Goal: Transaction & Acquisition: Subscribe to service/newsletter

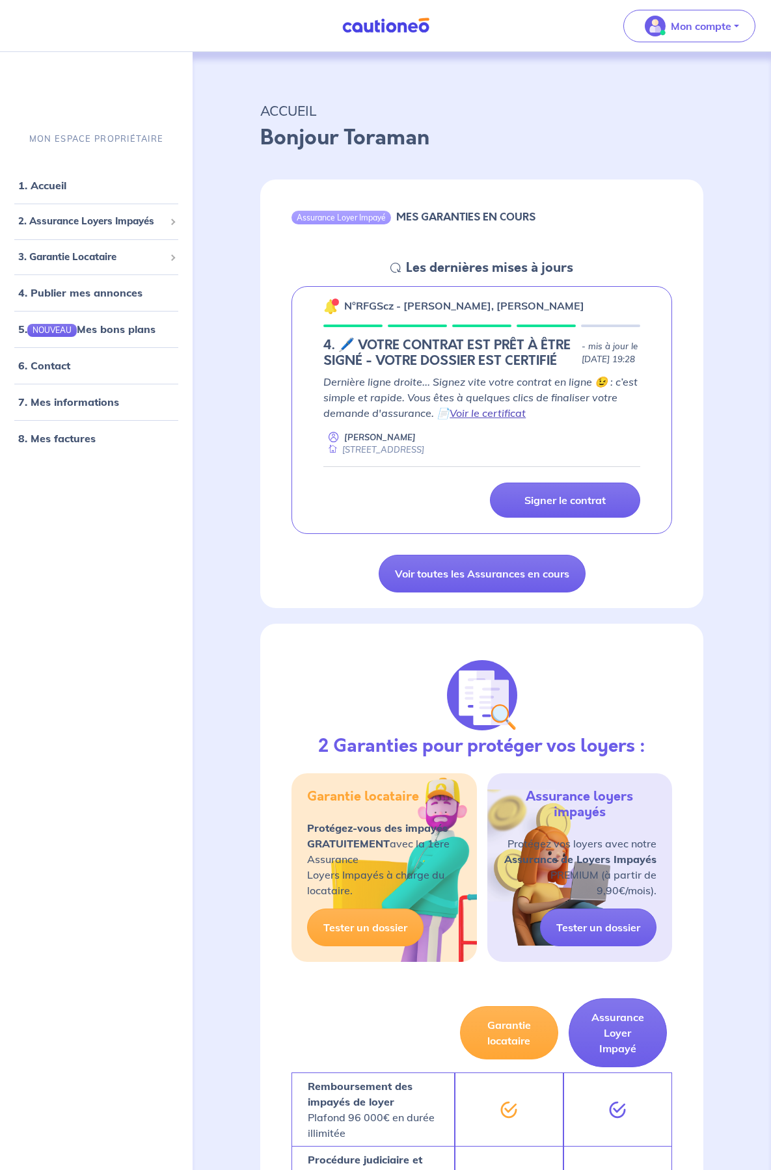
click at [511, 420] on link "Voir le certificat" at bounding box center [487, 413] width 76 height 13
click at [559, 507] on p "Signer le contrat" at bounding box center [564, 500] width 81 height 13
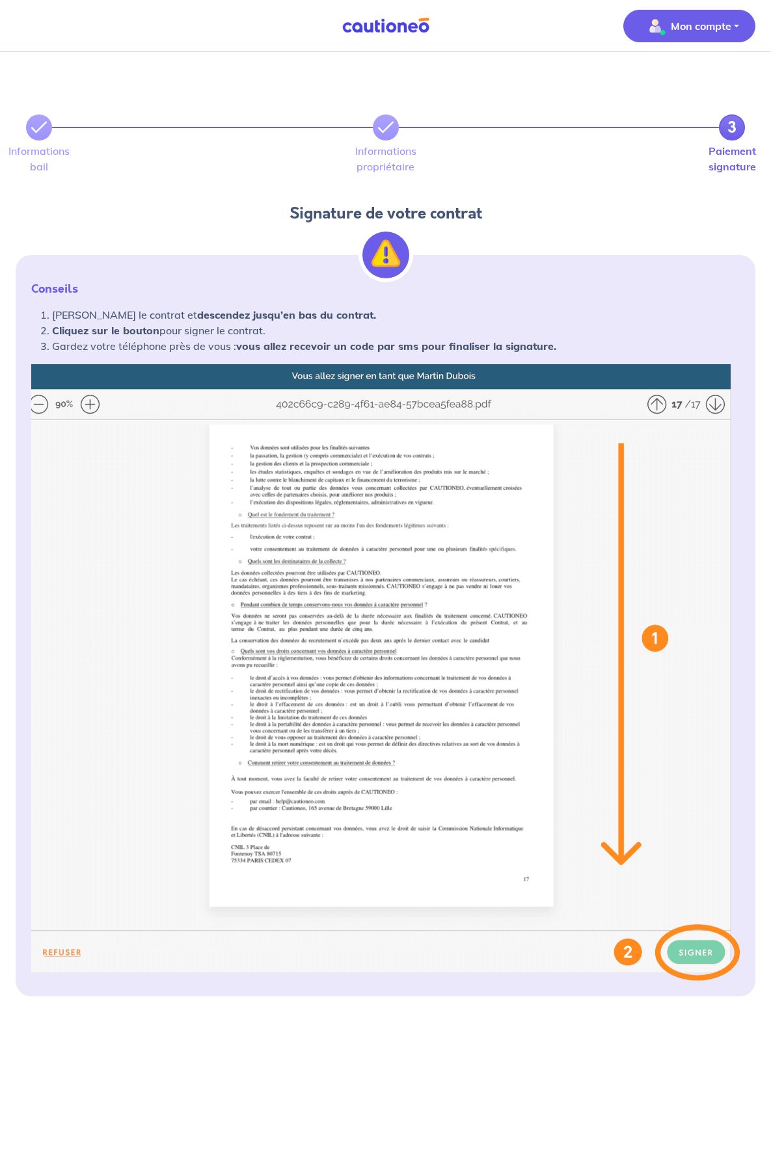
click at [682, 24] on p "Mon compte" at bounding box center [701, 26] width 60 height 16
click at [680, 73] on link "Mes informations" at bounding box center [676, 80] width 105 height 21
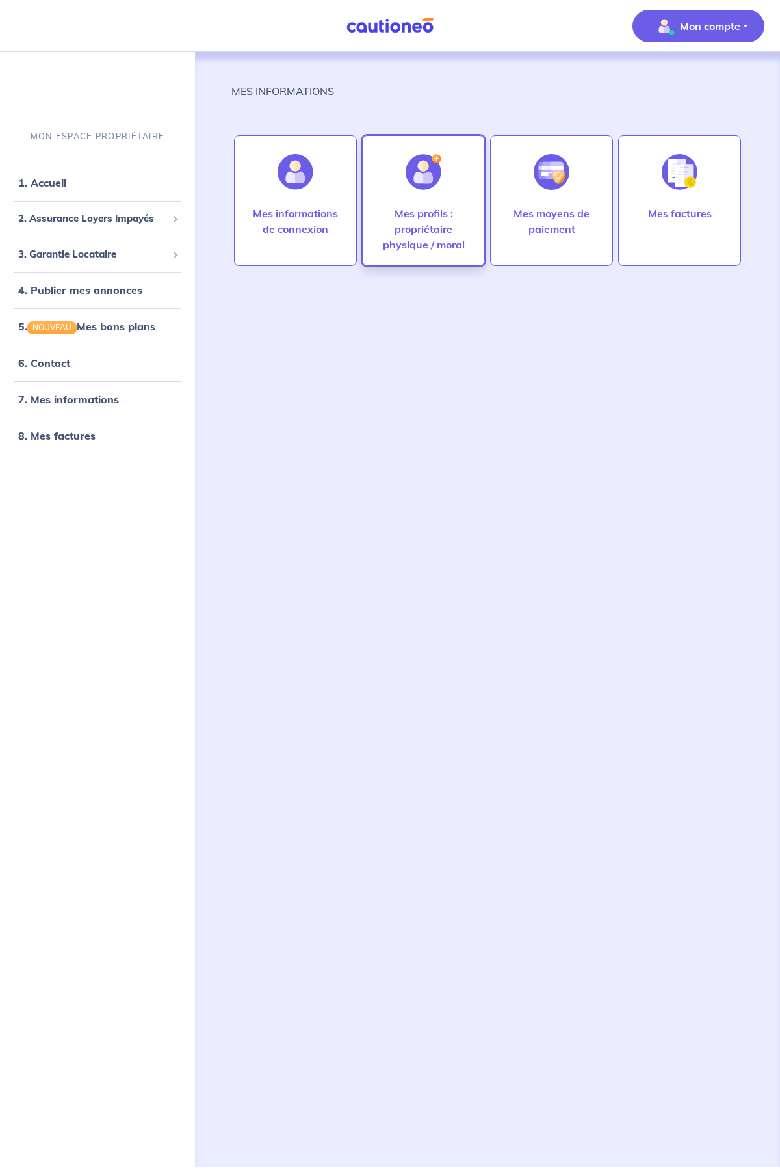
click at [425, 232] on p "Mes profils : propriétaire physique / moral" at bounding box center [424, 229] width 96 height 47
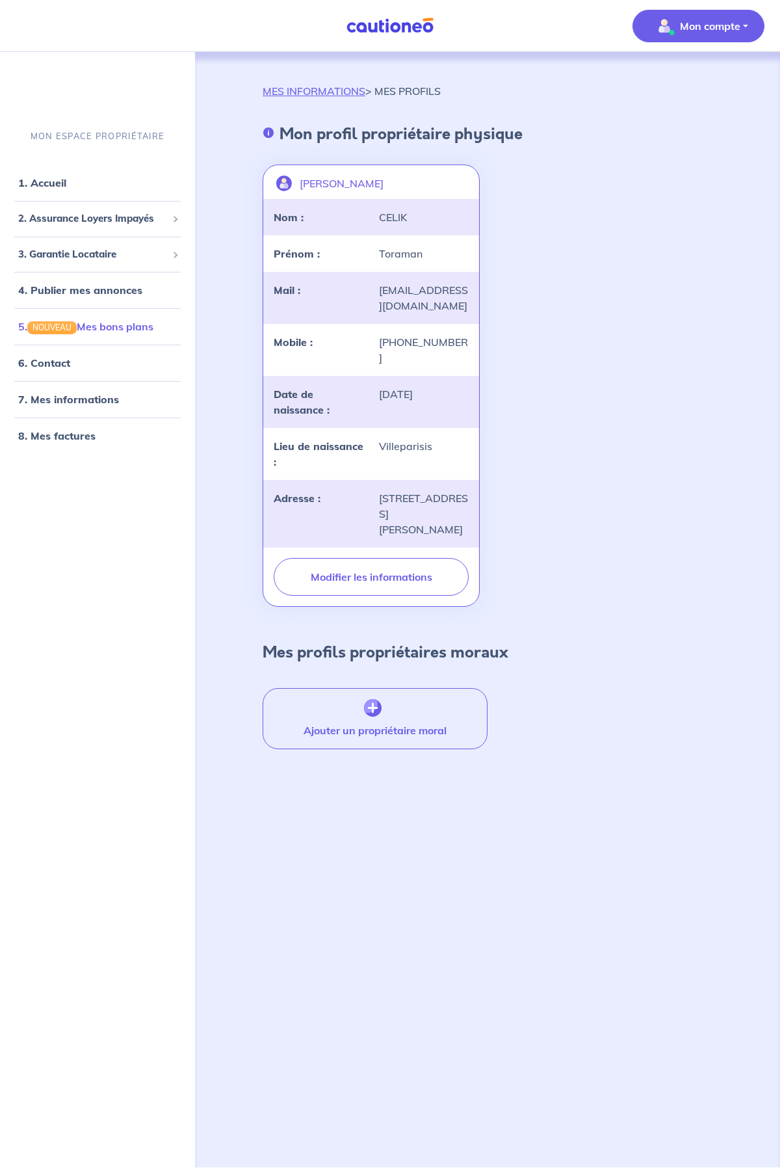
click at [113, 327] on link "5. NOUVEAU Mes bons plans" at bounding box center [85, 326] width 135 height 13
click at [54, 181] on link "1. Accueil" at bounding box center [41, 182] width 47 height 13
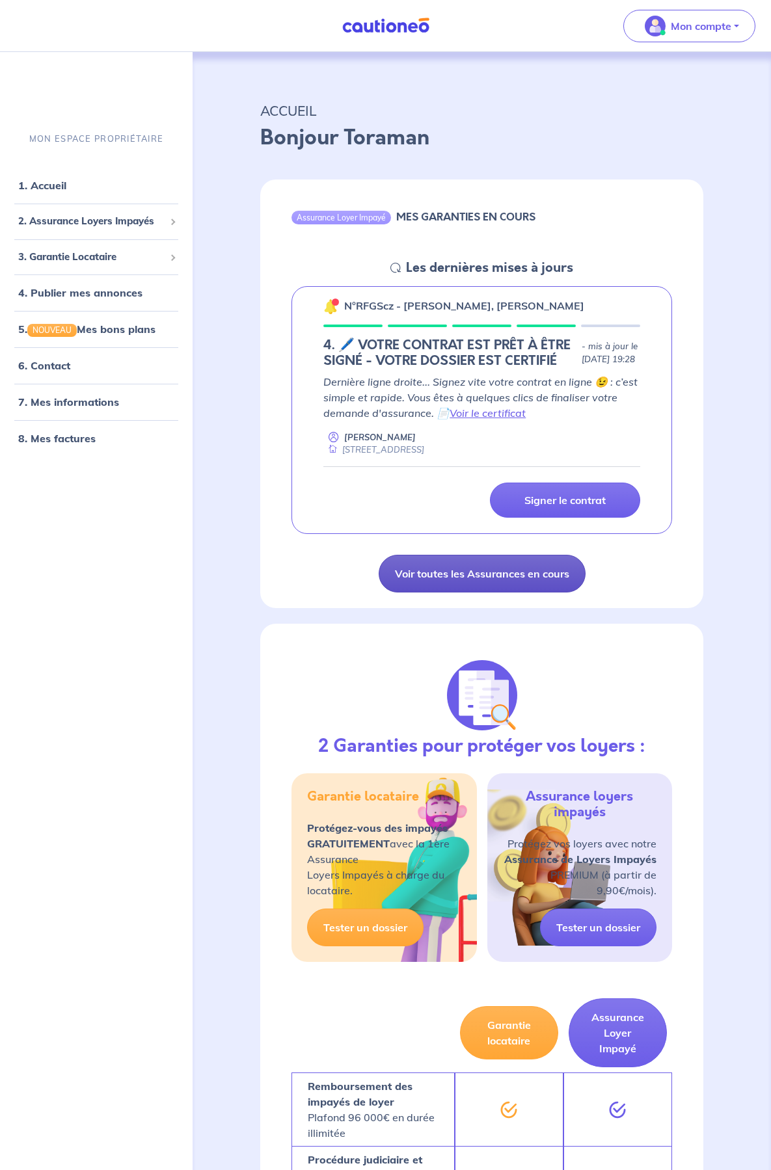
click at [475, 587] on link "Voir toutes les Assurances en cours" at bounding box center [482, 574] width 207 height 38
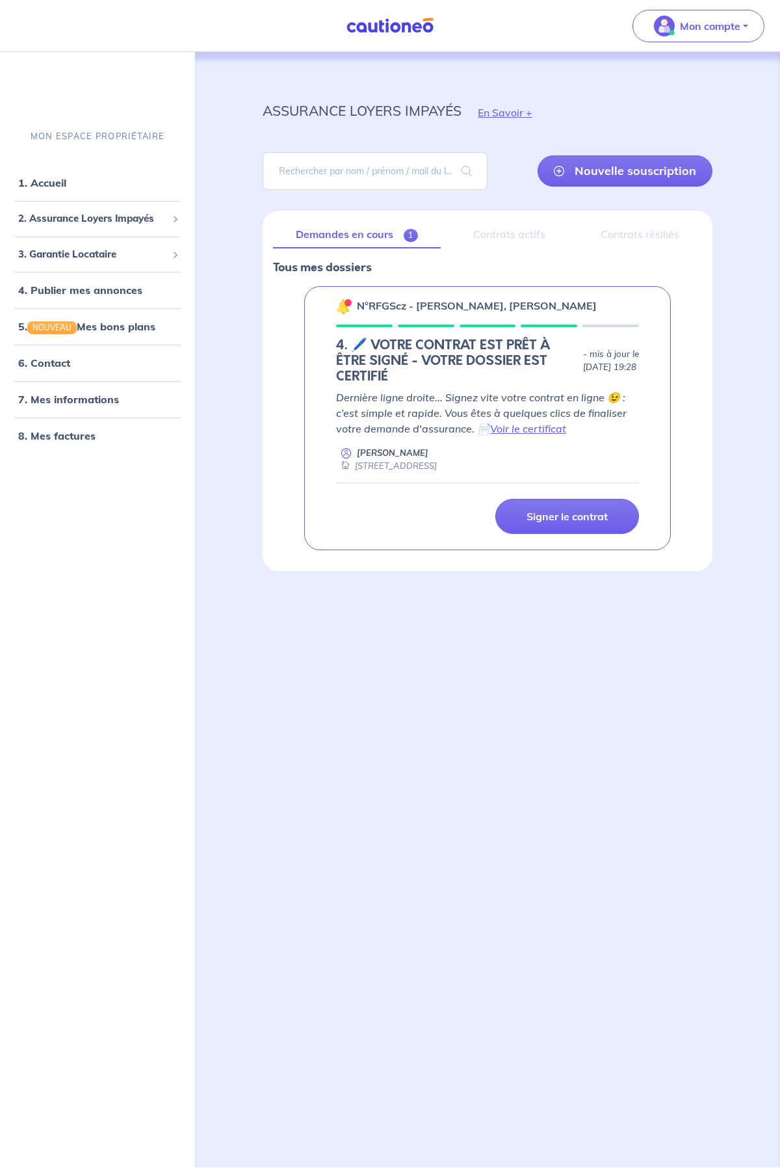
click at [508, 225] on div "Contrats actifs" at bounding box center [509, 234] width 117 height 27
click at [503, 237] on div "Contrats actifs" at bounding box center [509, 234] width 117 height 27
click at [52, 363] on link "6. Contact" at bounding box center [43, 362] width 51 height 13
click at [561, 696] on div "assurance loyers impayés En Savoir + Nouvelle souscription Fermer Valider un lo…" at bounding box center [488, 594] width 513 height 1084
click at [66, 185] on link "1. Accueil" at bounding box center [41, 182] width 47 height 13
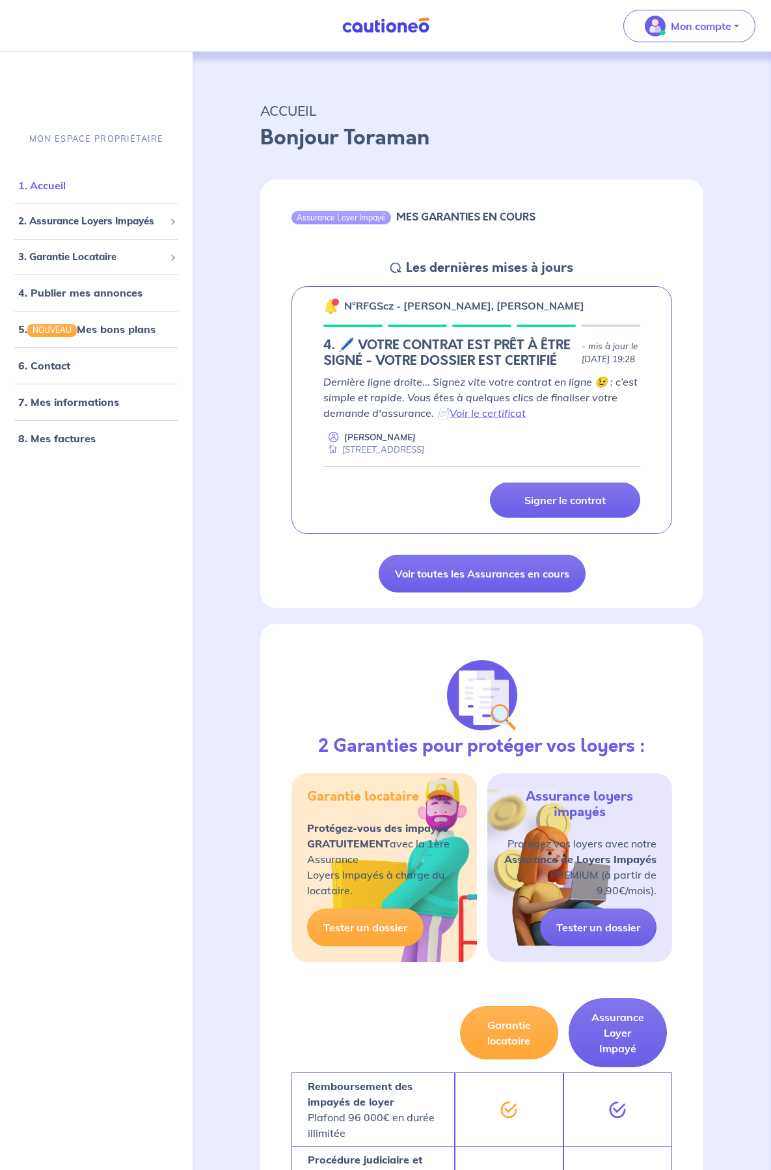
click at [40, 187] on link "1. Accueil" at bounding box center [41, 185] width 47 height 13
drag, startPoint x: 337, startPoint y: 220, endPoint x: 347, endPoint y: 222, distance: 9.8
click at [337, 220] on div "Assurance Loyer Impayé" at bounding box center [341, 217] width 100 height 13
click at [682, 32] on p "Mon compte" at bounding box center [701, 26] width 60 height 16
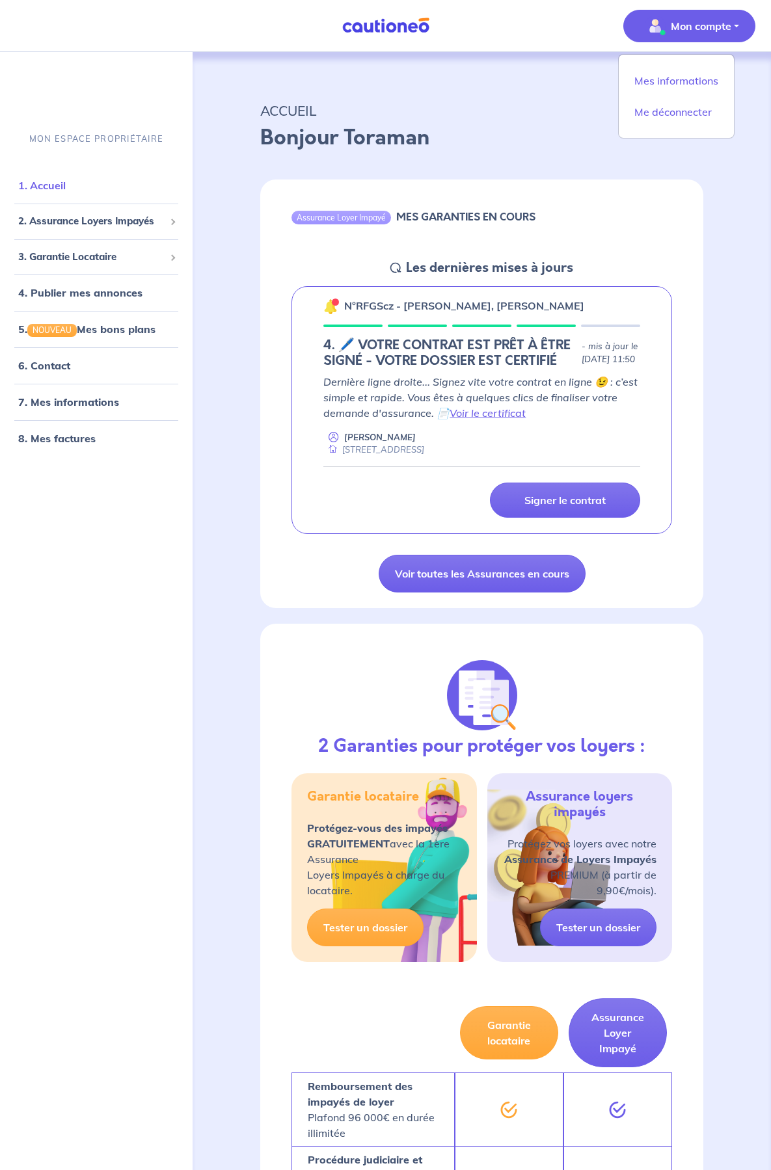
click at [36, 188] on link "1. Accueil" at bounding box center [41, 185] width 47 height 13
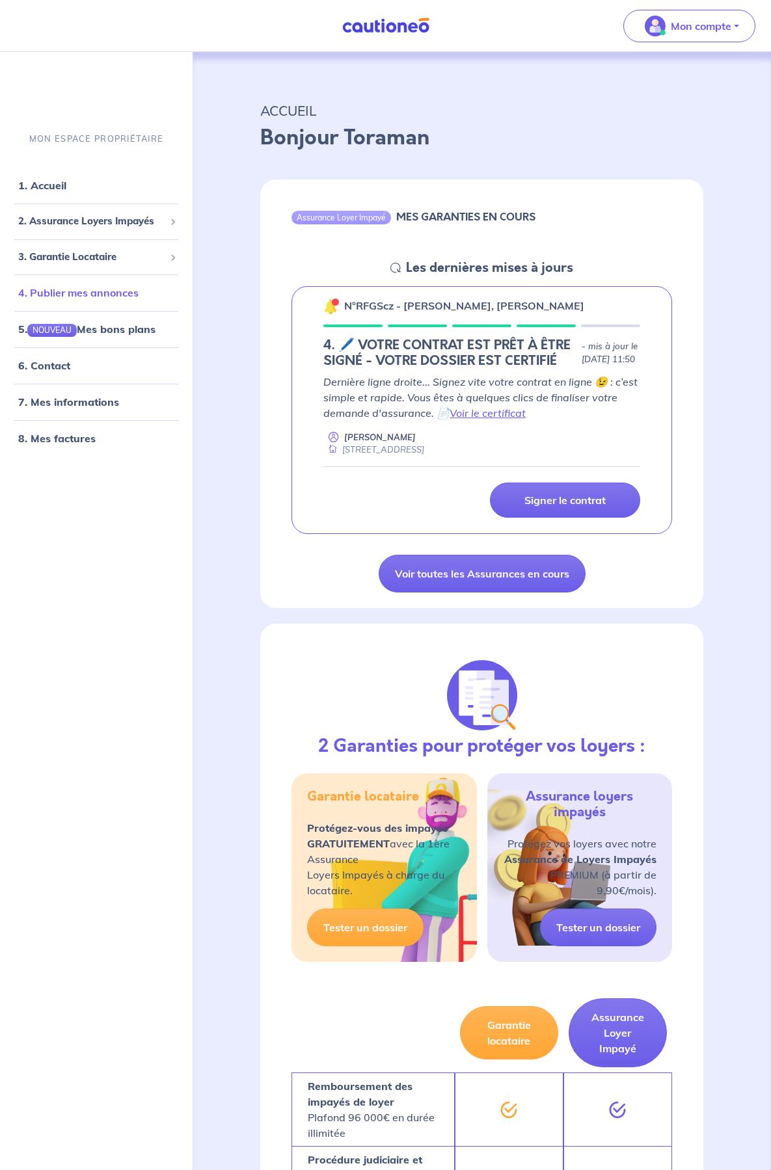
click at [109, 297] on link "4. Publier mes annonces" at bounding box center [78, 292] width 120 height 13
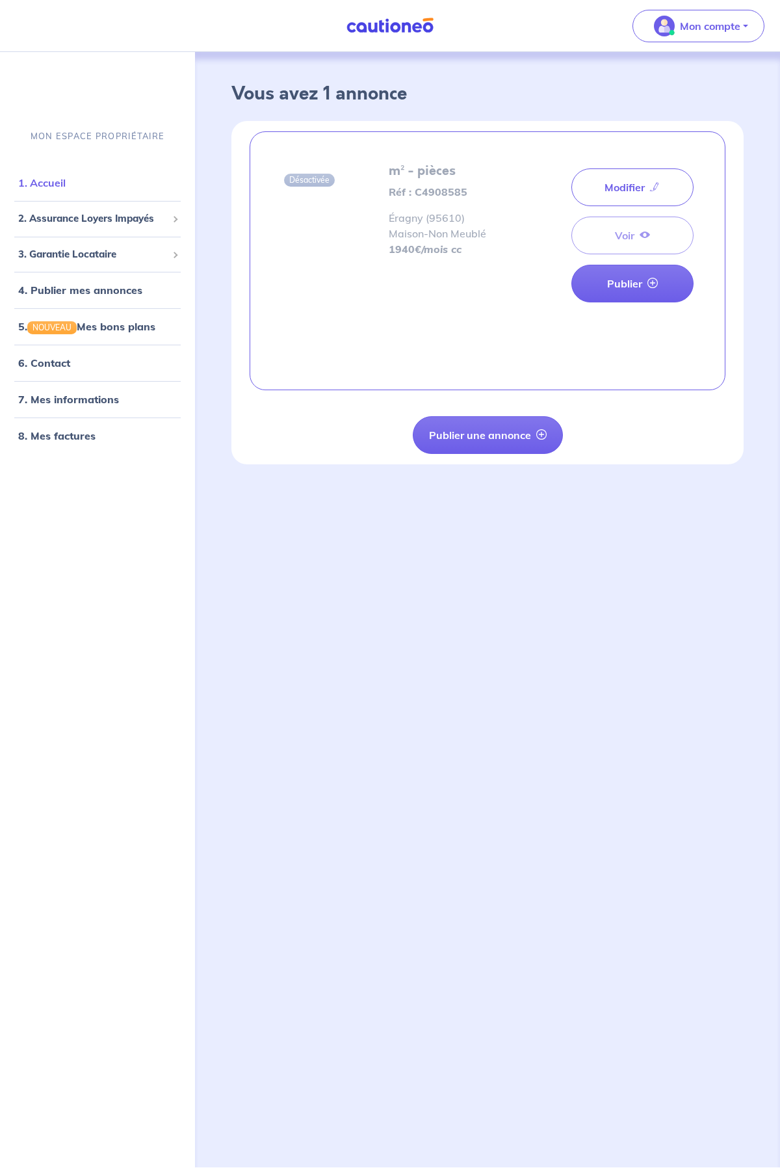
click at [59, 183] on link "1. Accueil" at bounding box center [41, 182] width 47 height 13
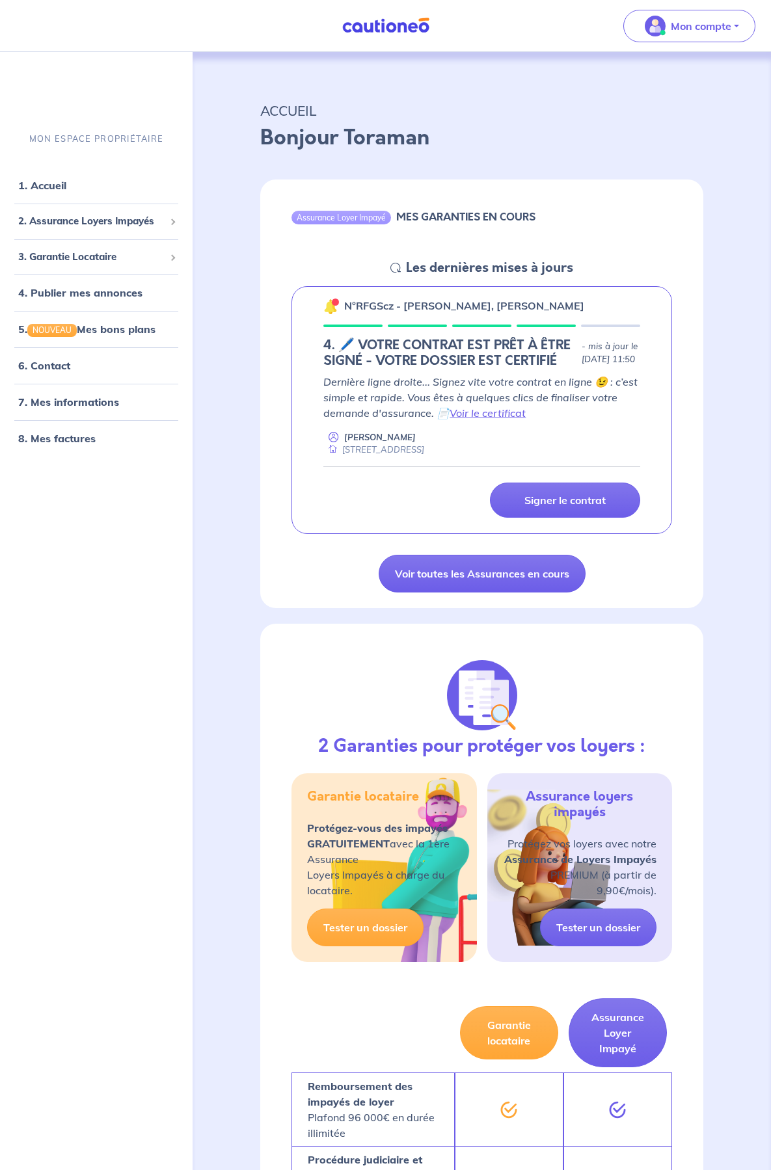
click at [214, 382] on div "ACCUEIL Bonjour Toraman Assurance Loyer Impayé MES GARANTIES EN COURS Les derni…" at bounding box center [482, 1160] width 568 height 2217
click at [583, 518] on link "Signer le contrat" at bounding box center [565, 500] width 150 height 35
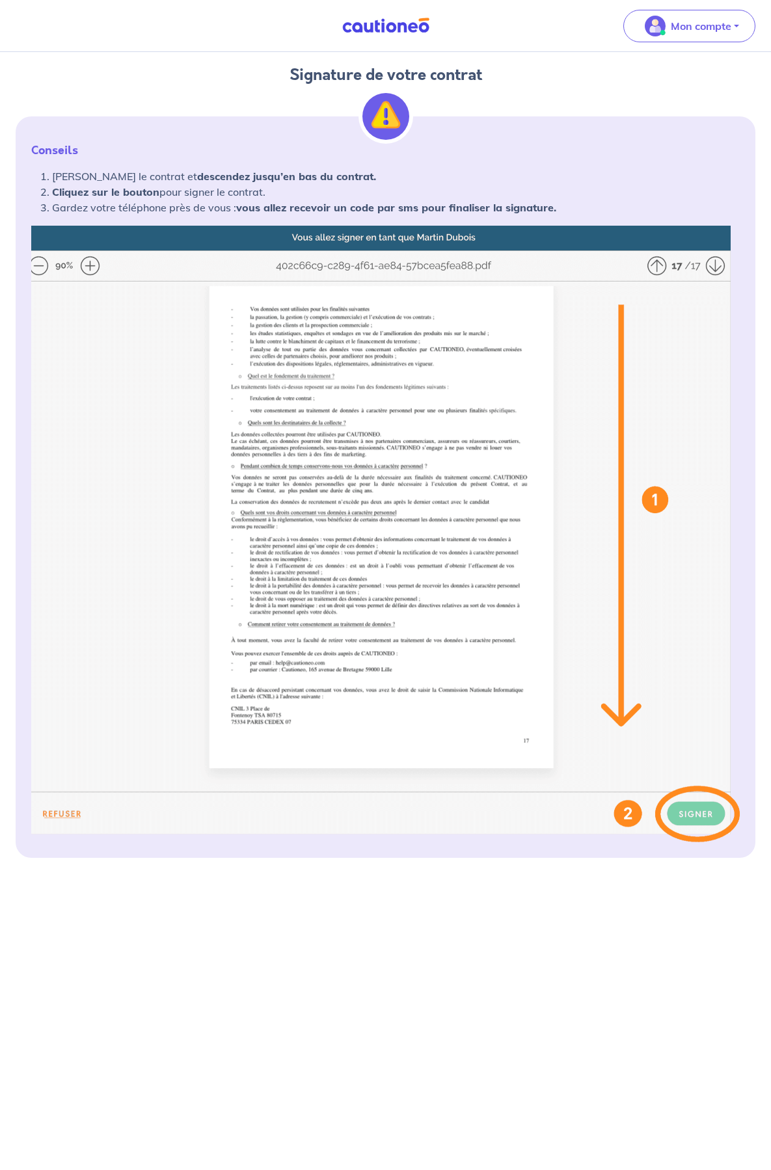
scroll to position [133, 0]
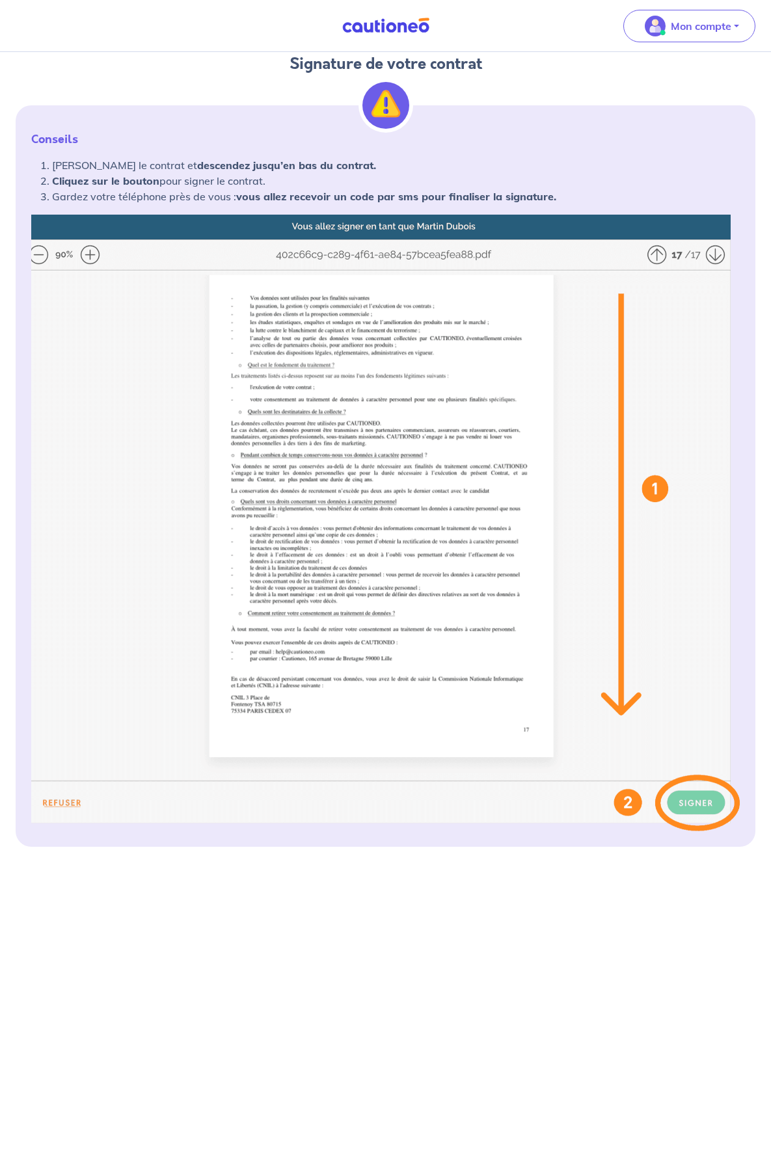
scroll to position [3, 0]
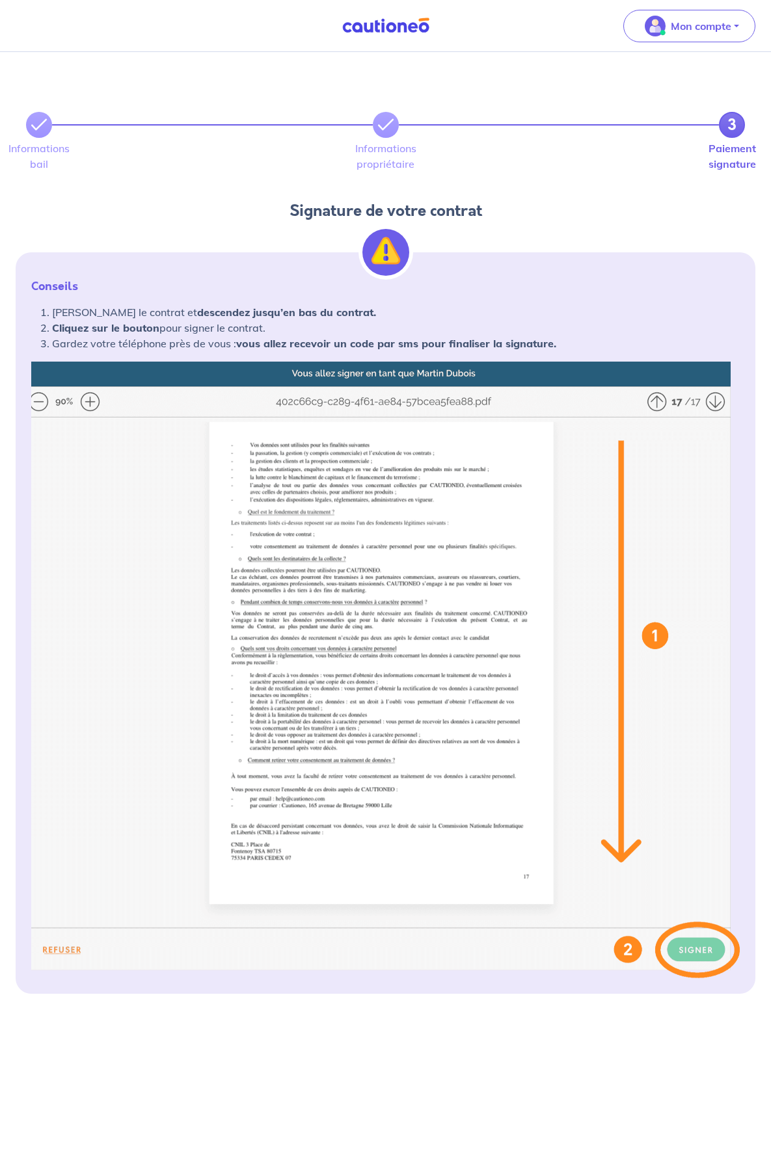
click at [375, 31] on img at bounding box center [386, 26] width 98 height 16
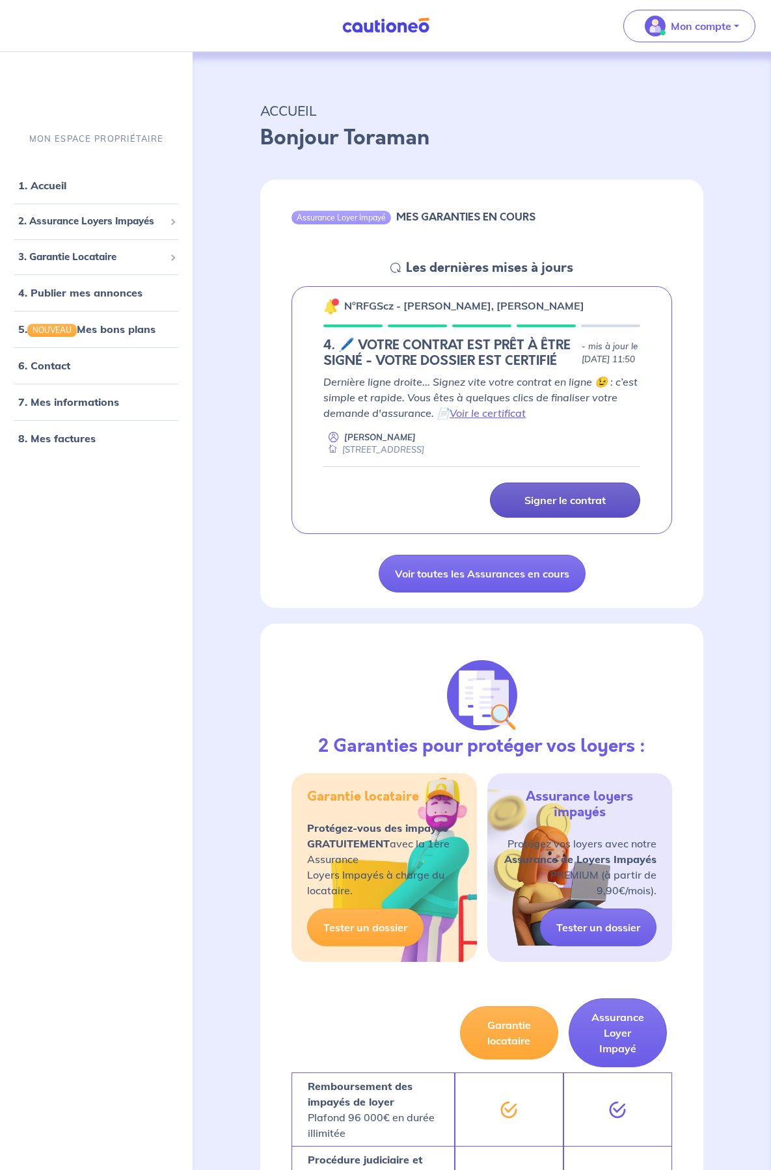
click at [593, 507] on link "Signer le contrat" at bounding box center [565, 500] width 150 height 35
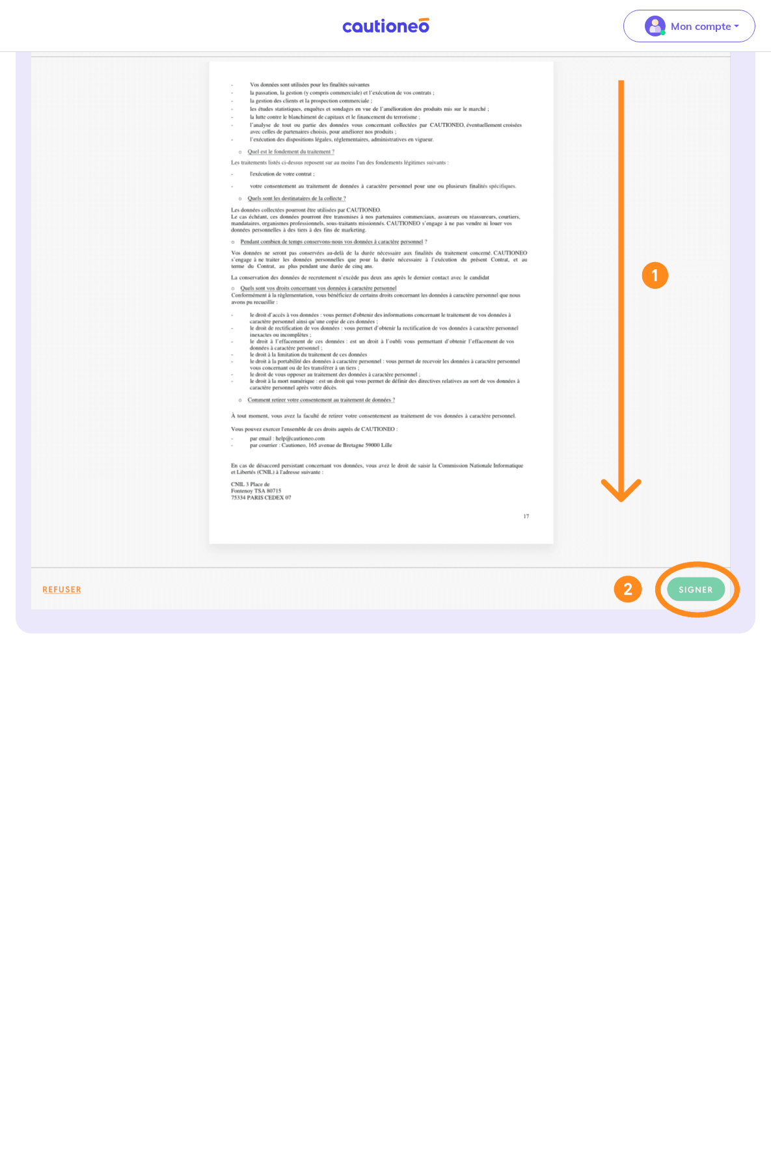
scroll to position [393, 0]
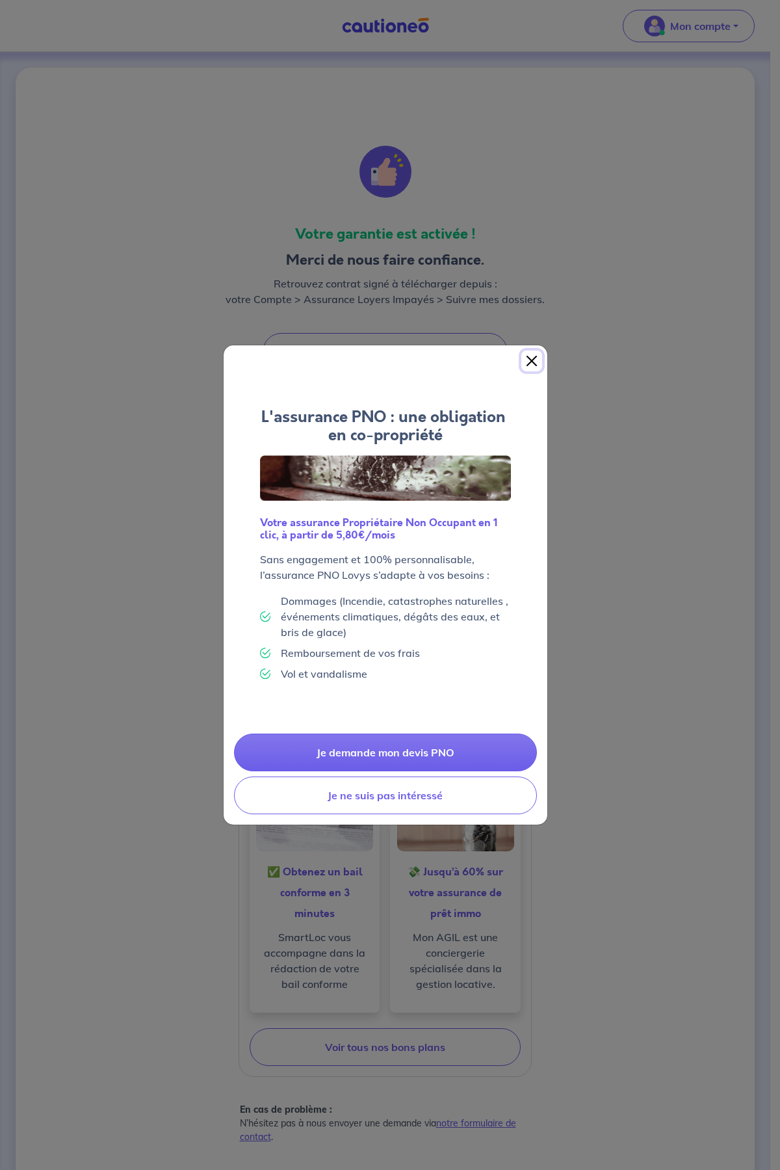
click at [537, 357] on button "Close" at bounding box center [532, 361] width 21 height 21
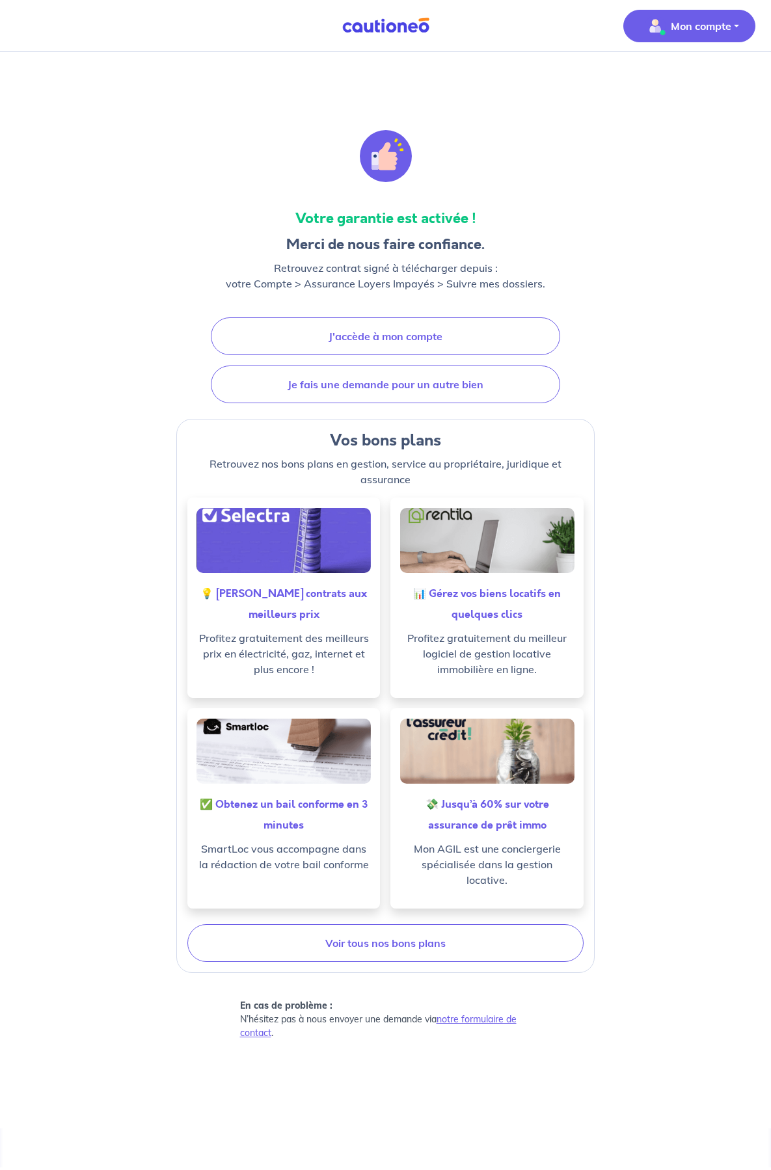
click at [695, 33] on p "Mon compte" at bounding box center [701, 26] width 60 height 16
click at [672, 80] on link "Mes informations" at bounding box center [676, 80] width 105 height 21
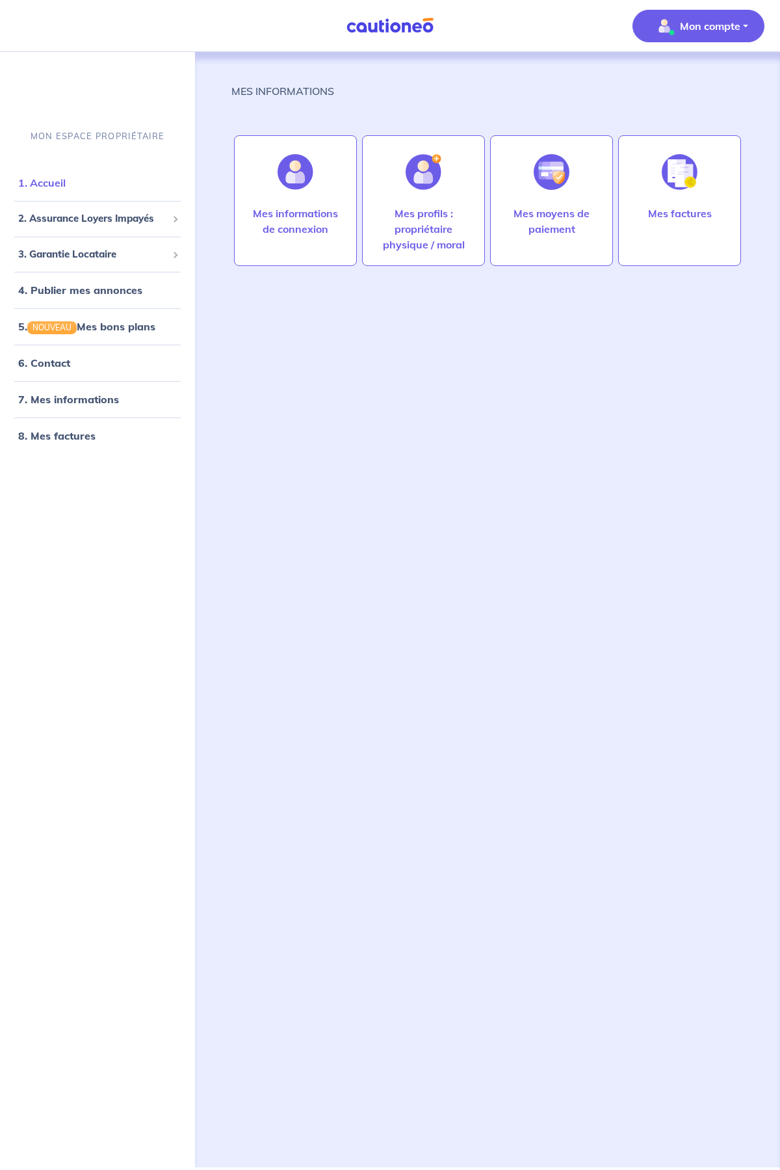
click at [66, 184] on link "1. Accueil" at bounding box center [41, 182] width 47 height 13
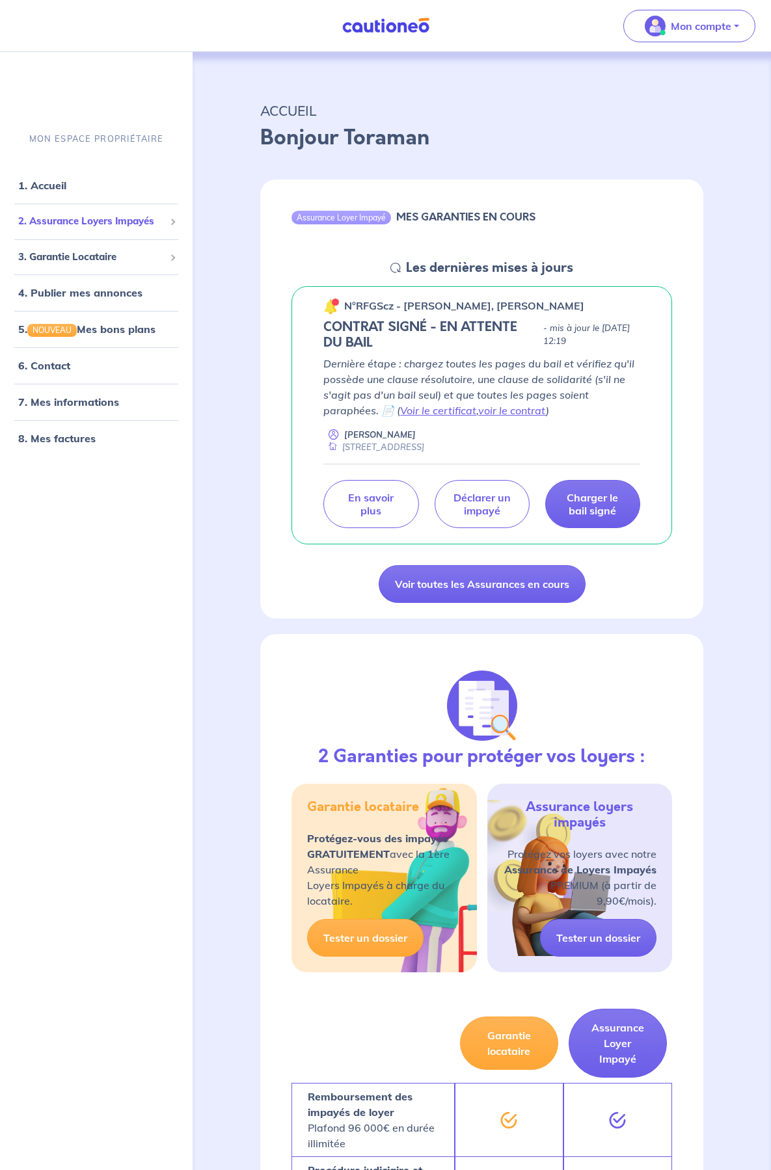
click at [105, 217] on span "2. Assurance Loyers Impayés" at bounding box center [91, 221] width 146 height 15
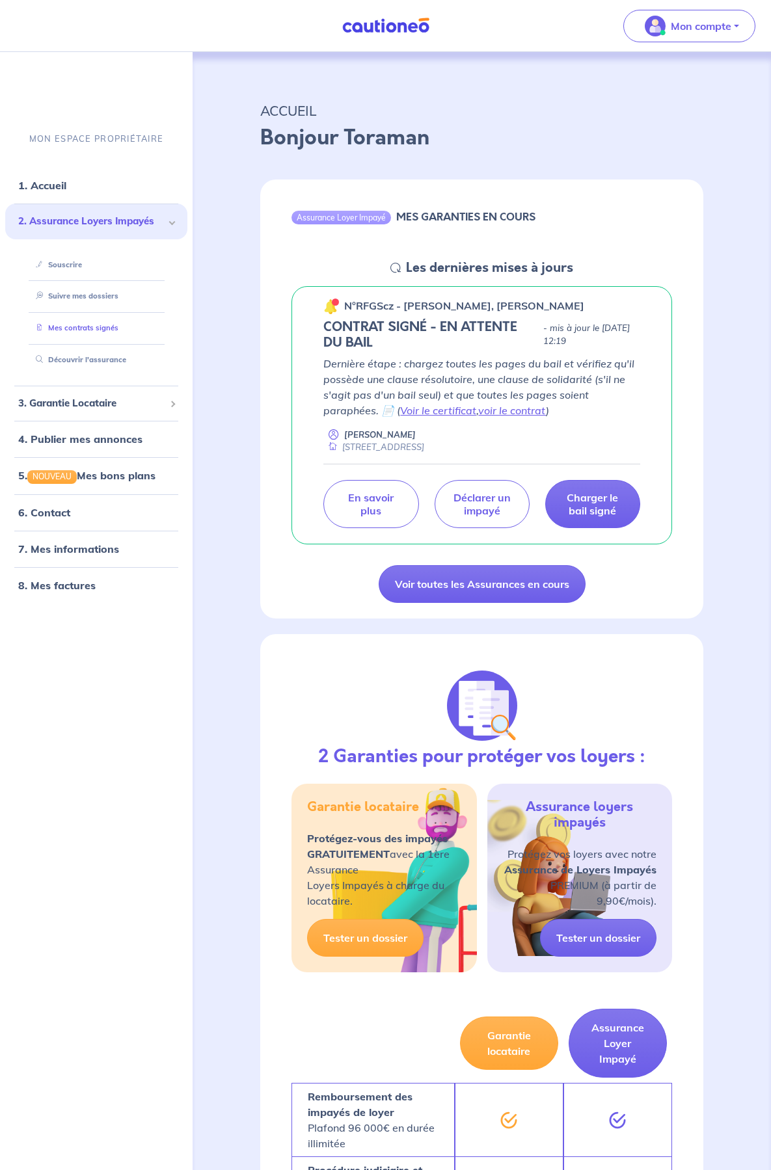
click at [103, 328] on link "Mes contrats signés" at bounding box center [75, 327] width 88 height 9
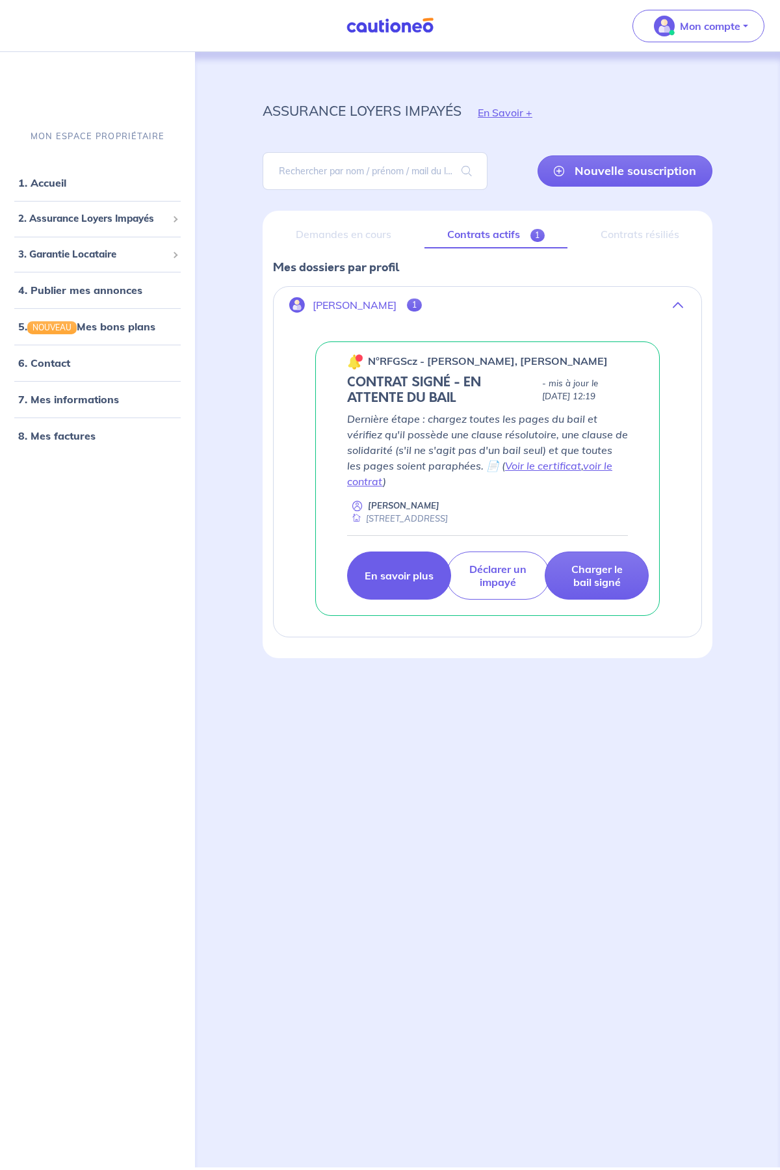
click at [390, 584] on link "En savoir plus" at bounding box center [399, 576] width 104 height 48
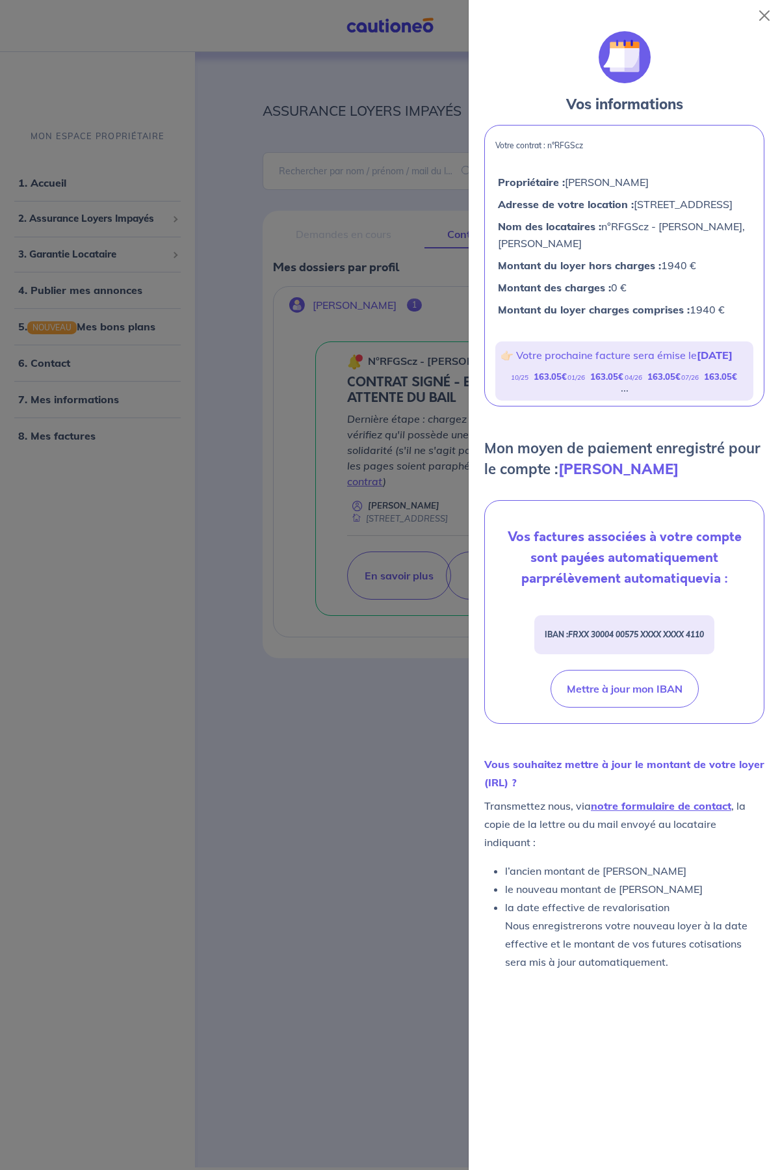
click at [265, 556] on div at bounding box center [390, 585] width 780 height 1170
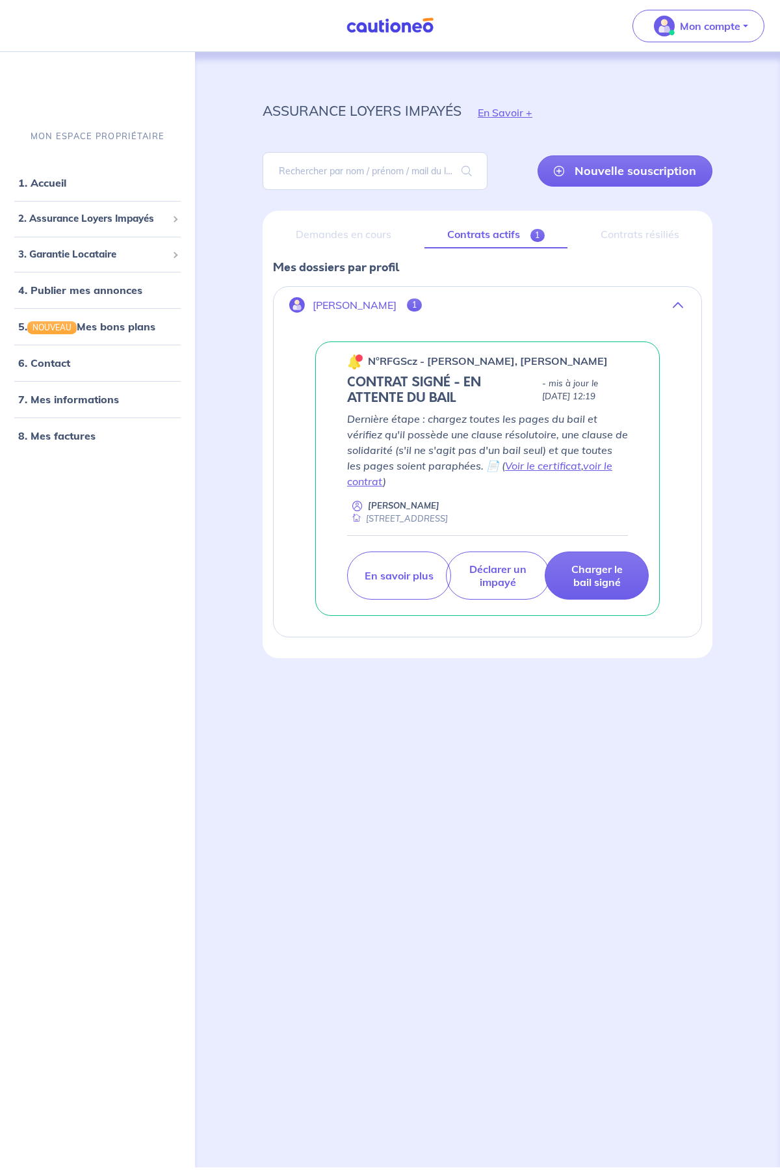
click at [503, 241] on link "Contrats actifs 1" at bounding box center [496, 234] width 143 height 27
click at [350, 306] on p "[PERSON_NAME]" at bounding box center [355, 305] width 84 height 12
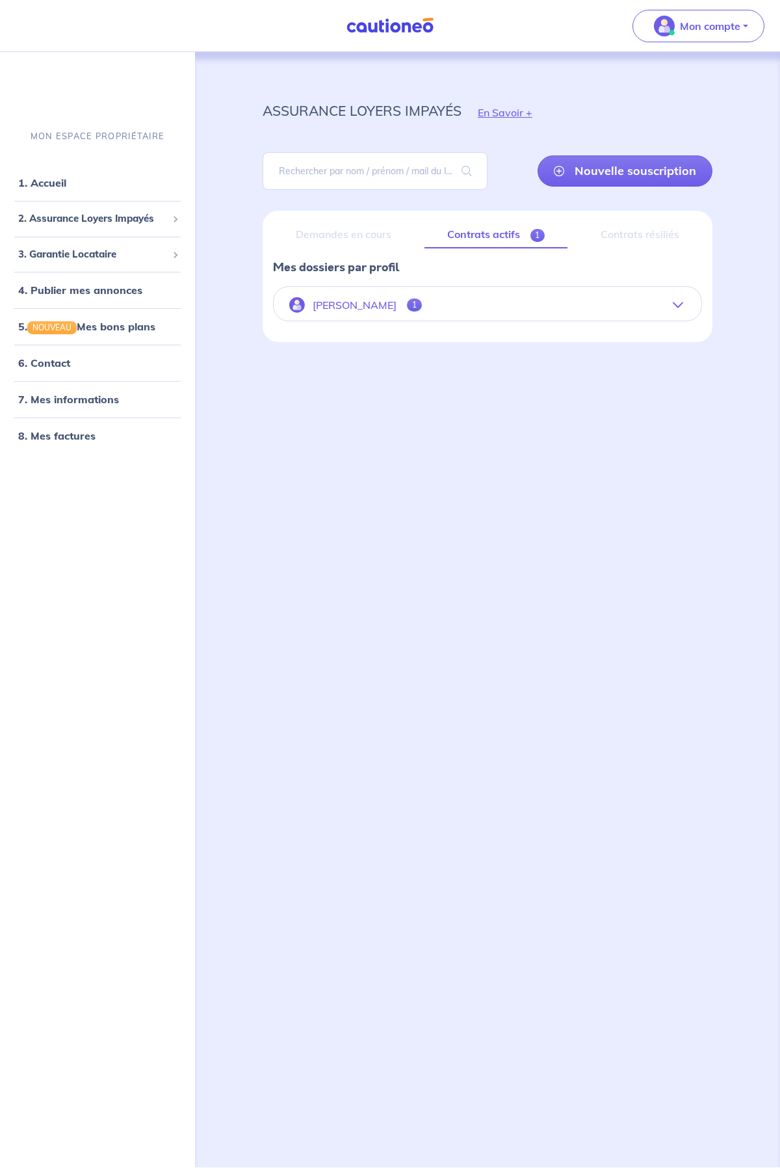
click at [332, 237] on div "Demandes en cours" at bounding box center [343, 234] width 141 height 27
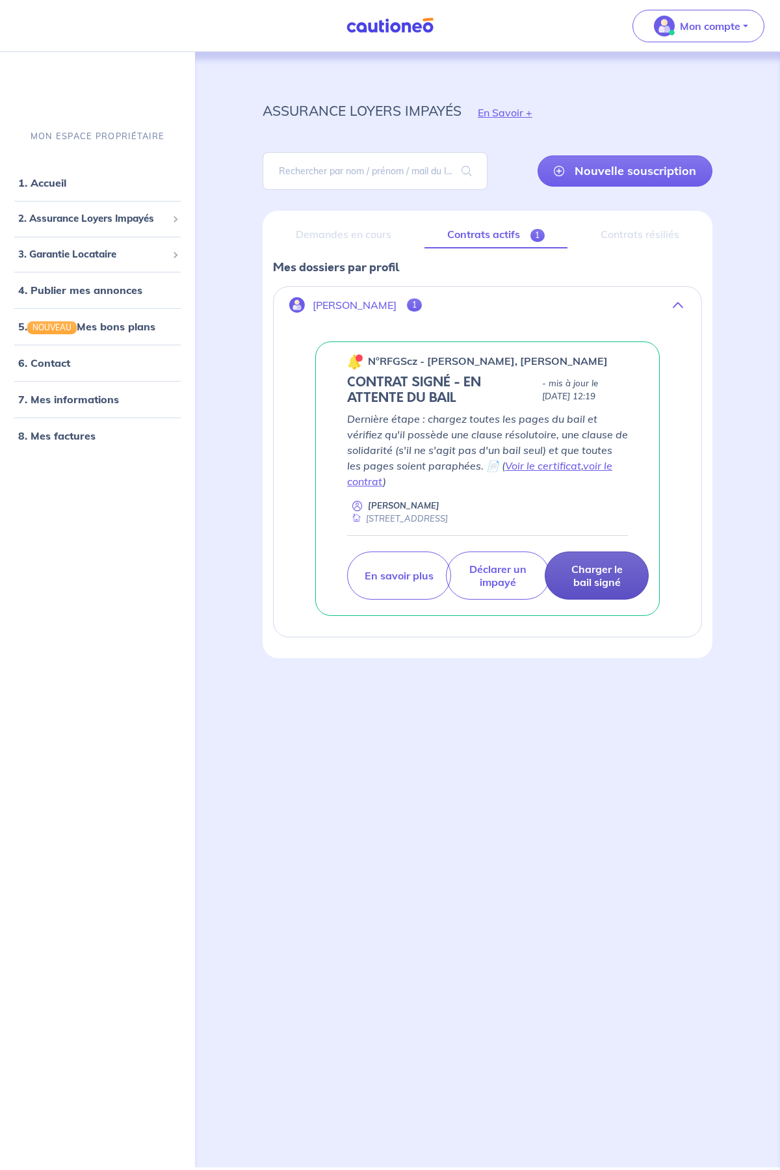
click at [600, 586] on p "Charger le bail signé" at bounding box center [597, 576] width 72 height 26
